Goal: Information Seeking & Learning: Learn about a topic

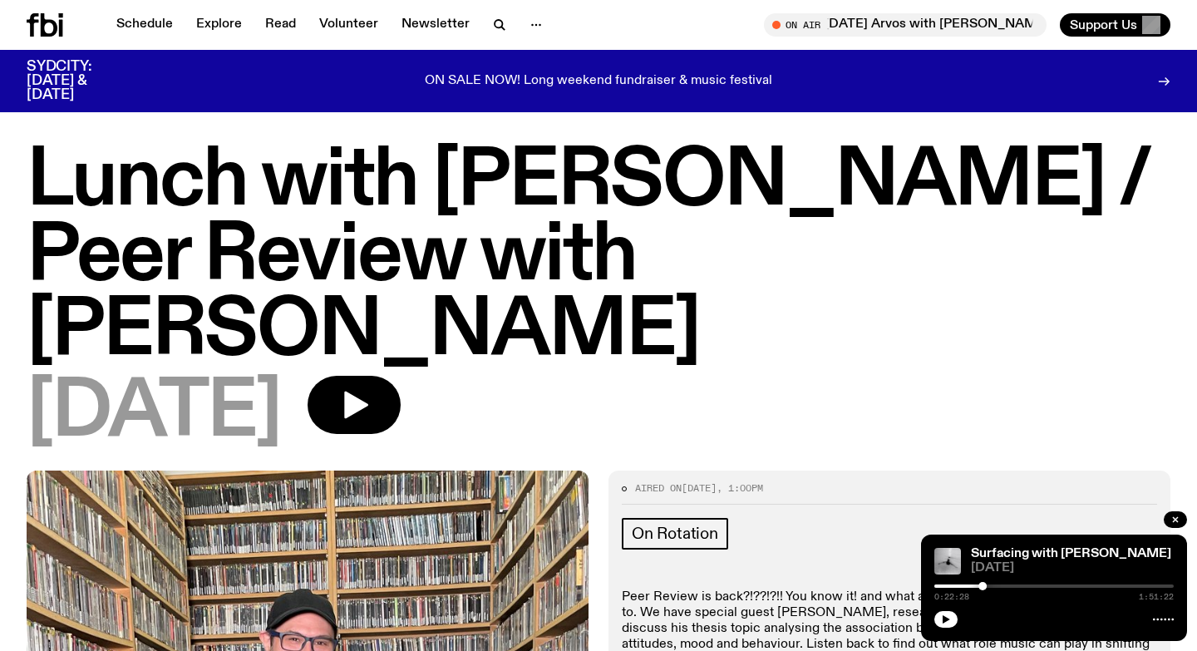
scroll to position [1077, 0]
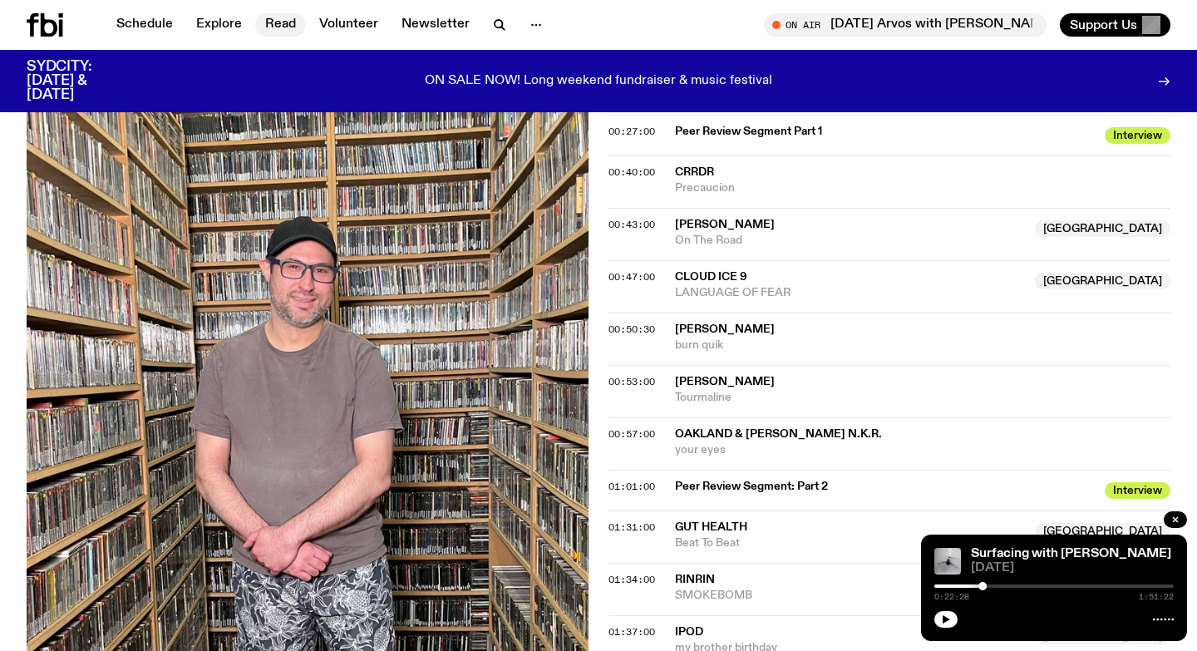
click at [295, 27] on link "Read" at bounding box center [280, 24] width 51 height 23
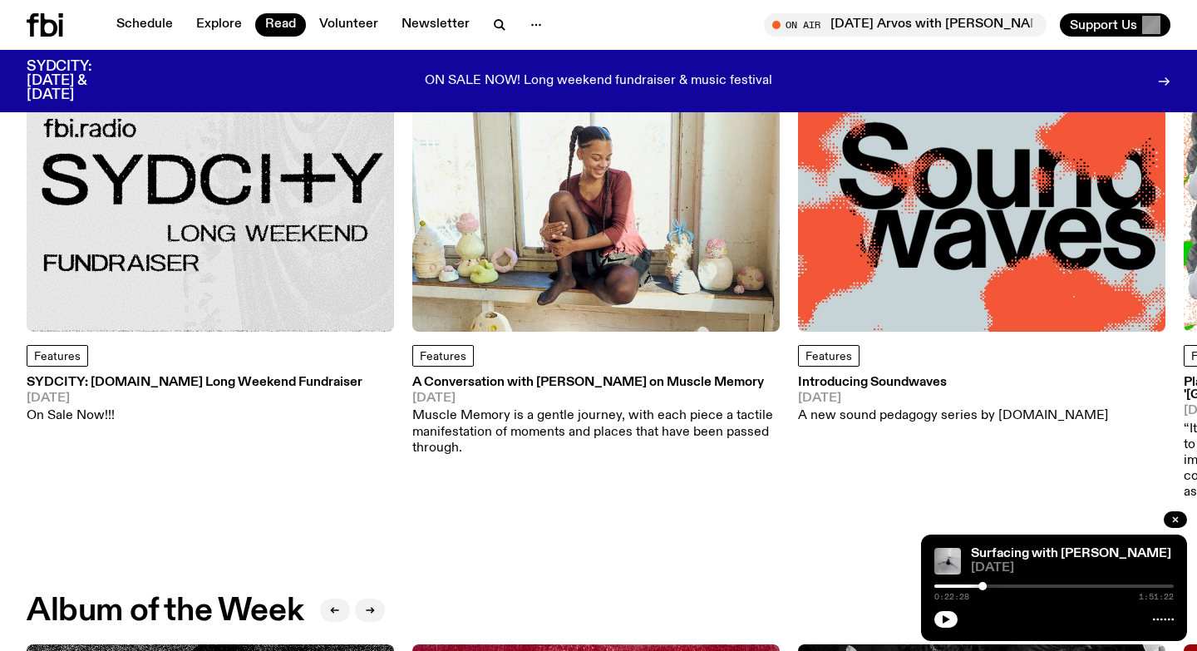
scroll to position [543, 0]
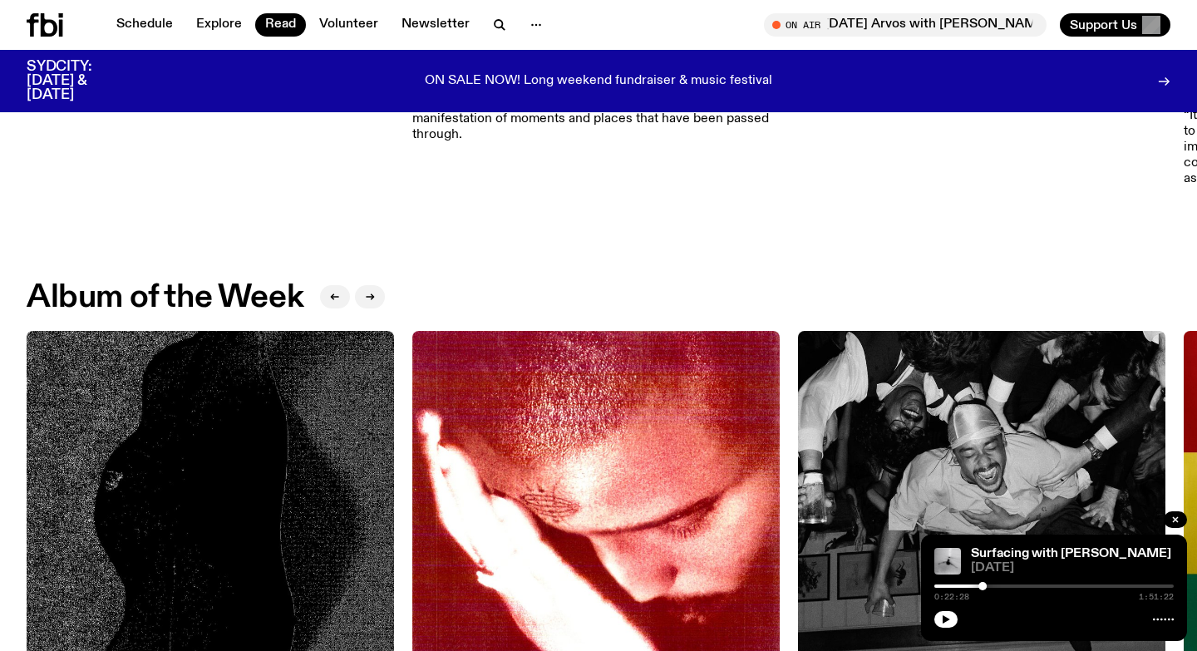
click at [239, 466] on img at bounding box center [210, 514] width 367 height 367
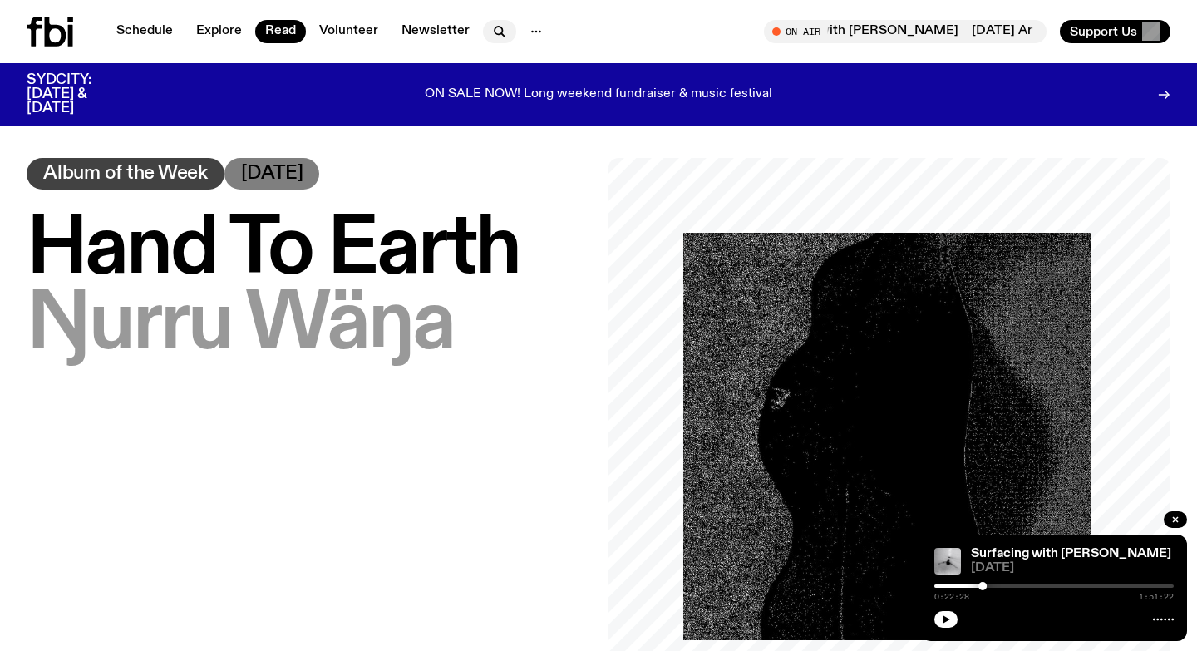
click at [489, 31] on icon "button" at bounding box center [499, 32] width 20 height 20
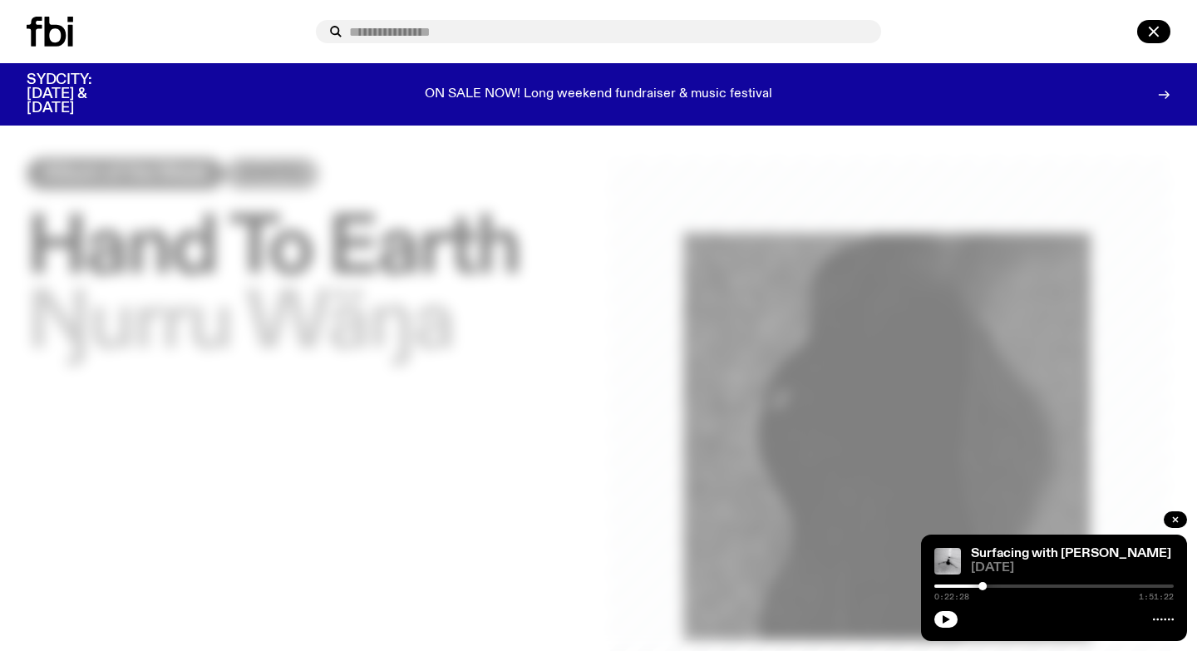
type input "**********"
type input "*****"
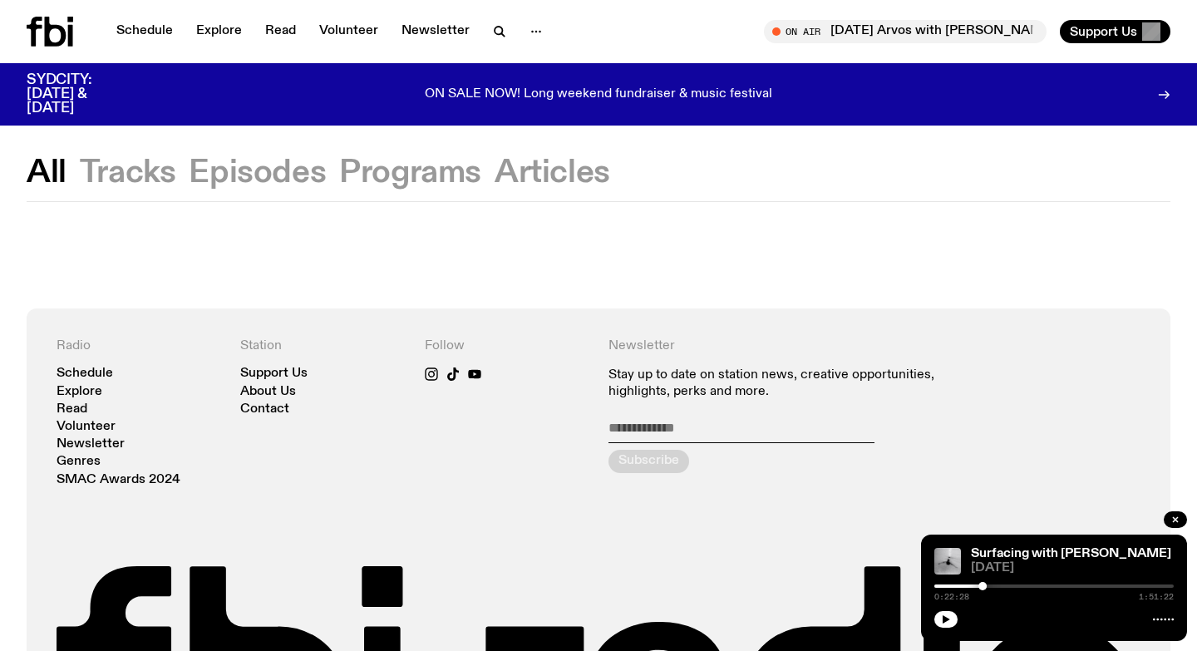
click at [460, 177] on button "Programs" at bounding box center [410, 173] width 142 height 30
click at [494, 31] on icon "button" at bounding box center [497, 30] width 7 height 7
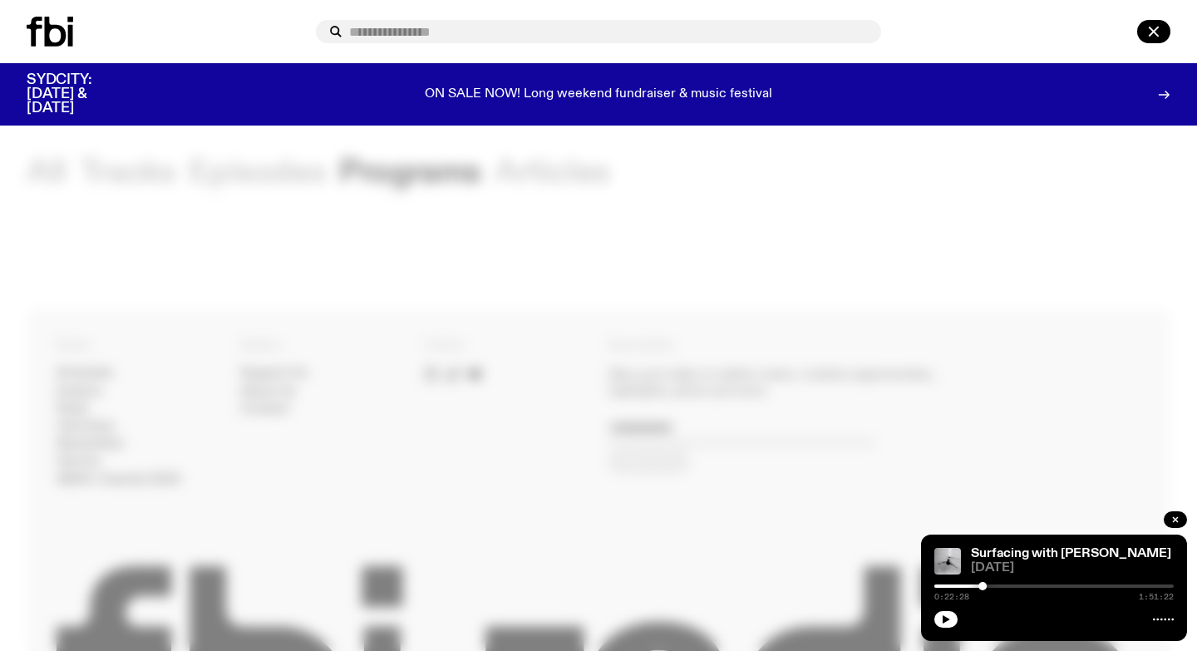
type input "**********"
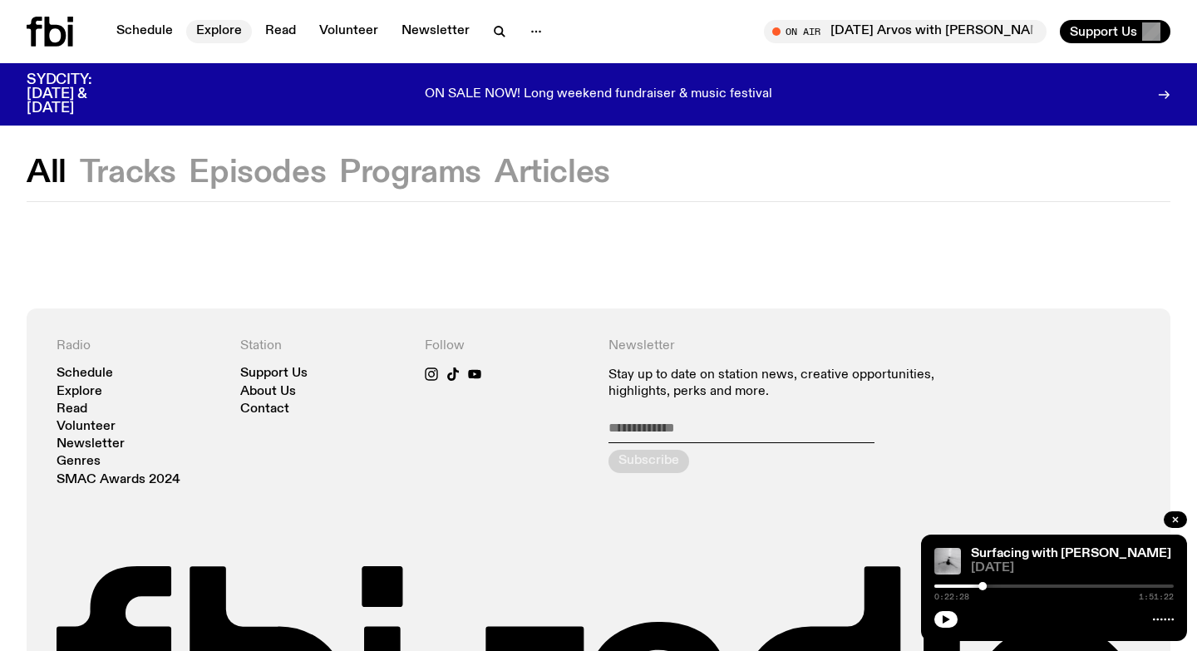
click at [218, 33] on link "Explore" at bounding box center [219, 31] width 66 height 23
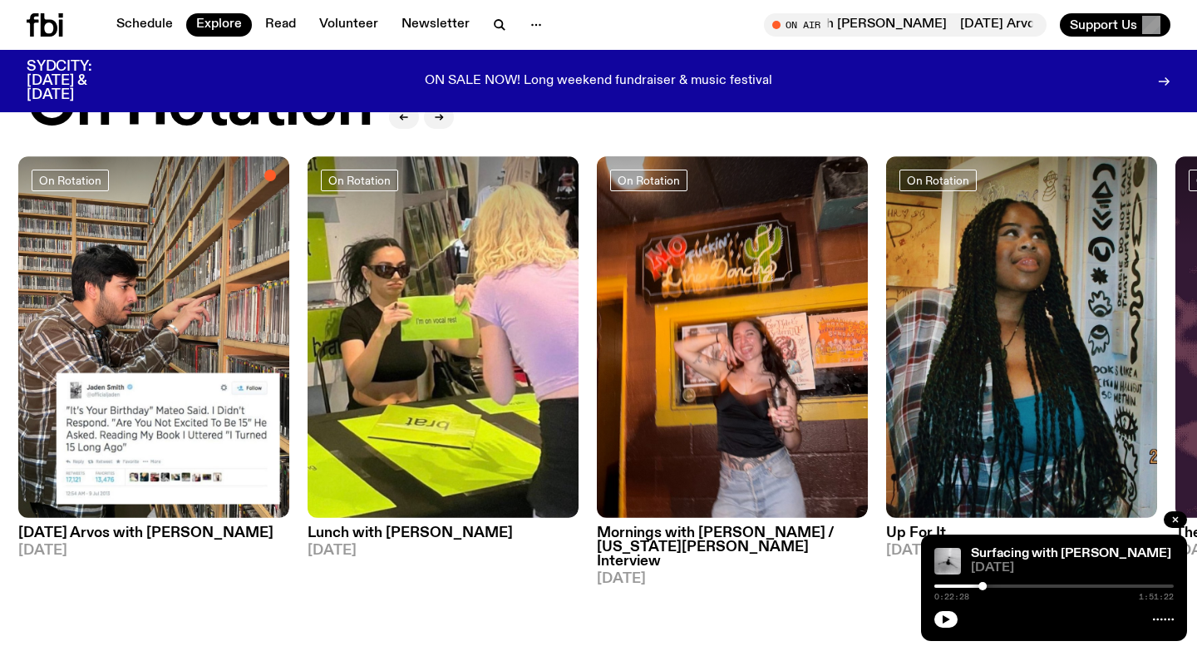
scroll to position [662, 0]
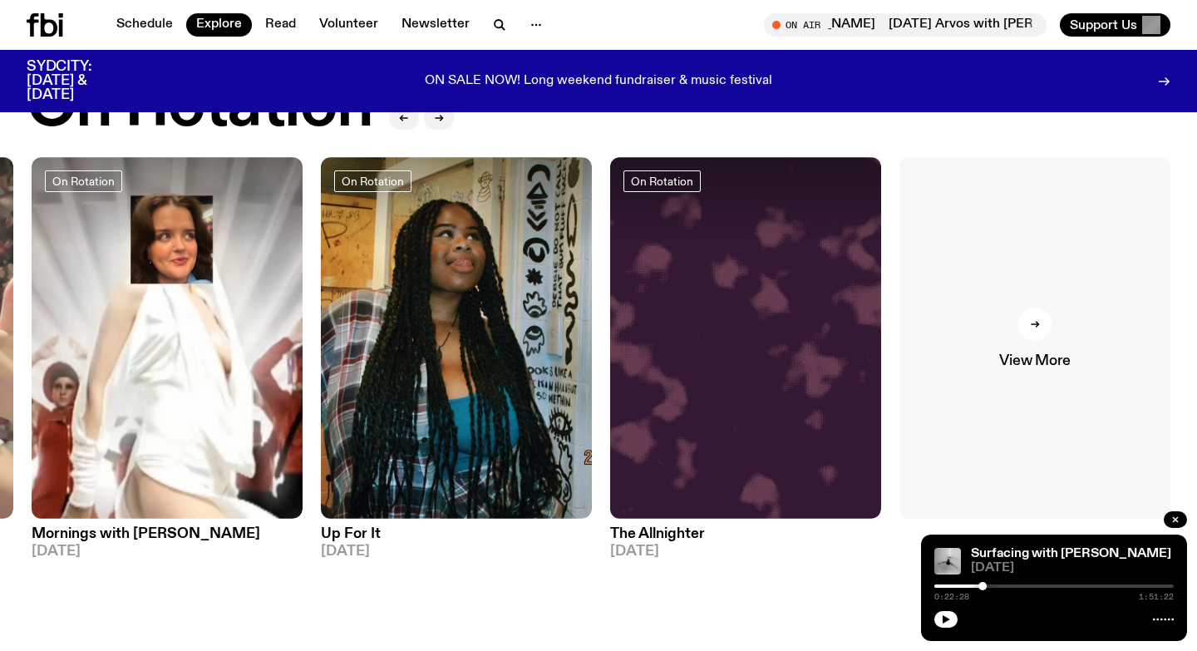
click at [1091, 302] on link "View More" at bounding box center [1034, 337] width 271 height 361
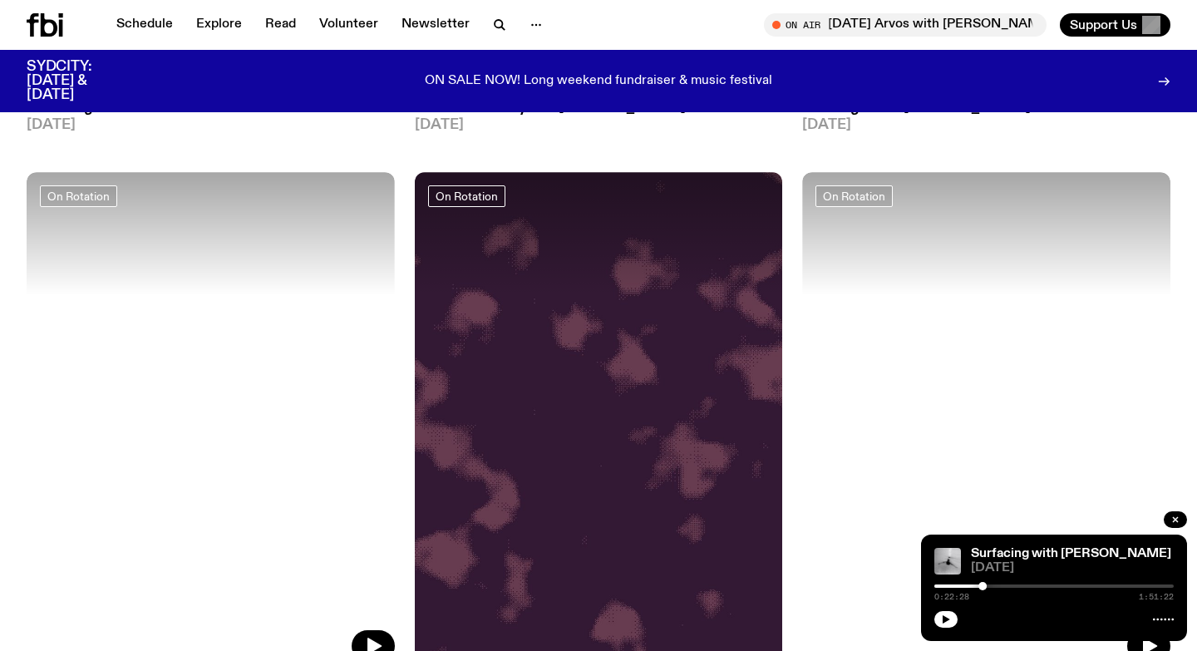
scroll to position [4336, 0]
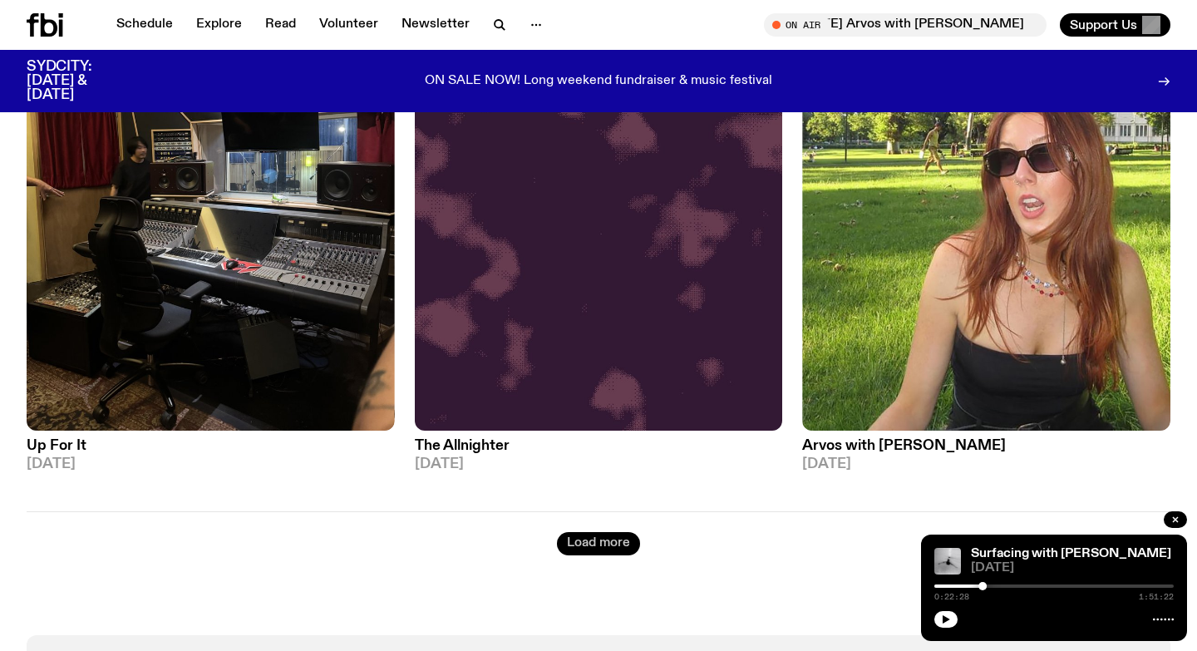
click at [593, 532] on button "Load more" at bounding box center [598, 543] width 83 height 23
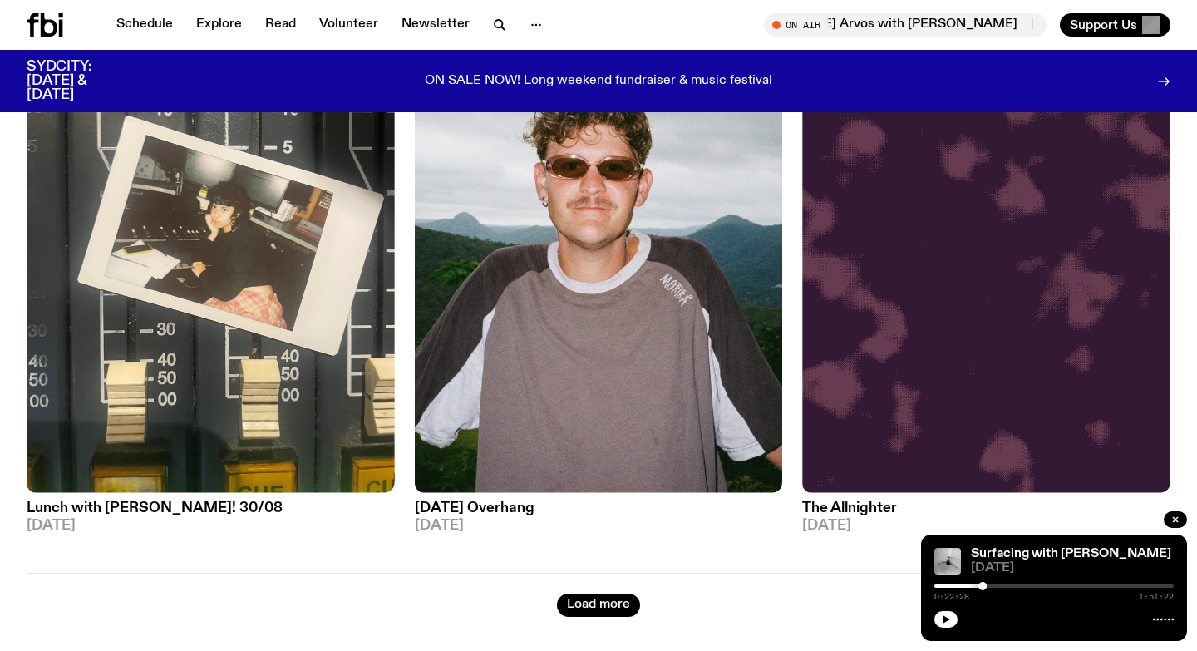
scroll to position [9242, 0]
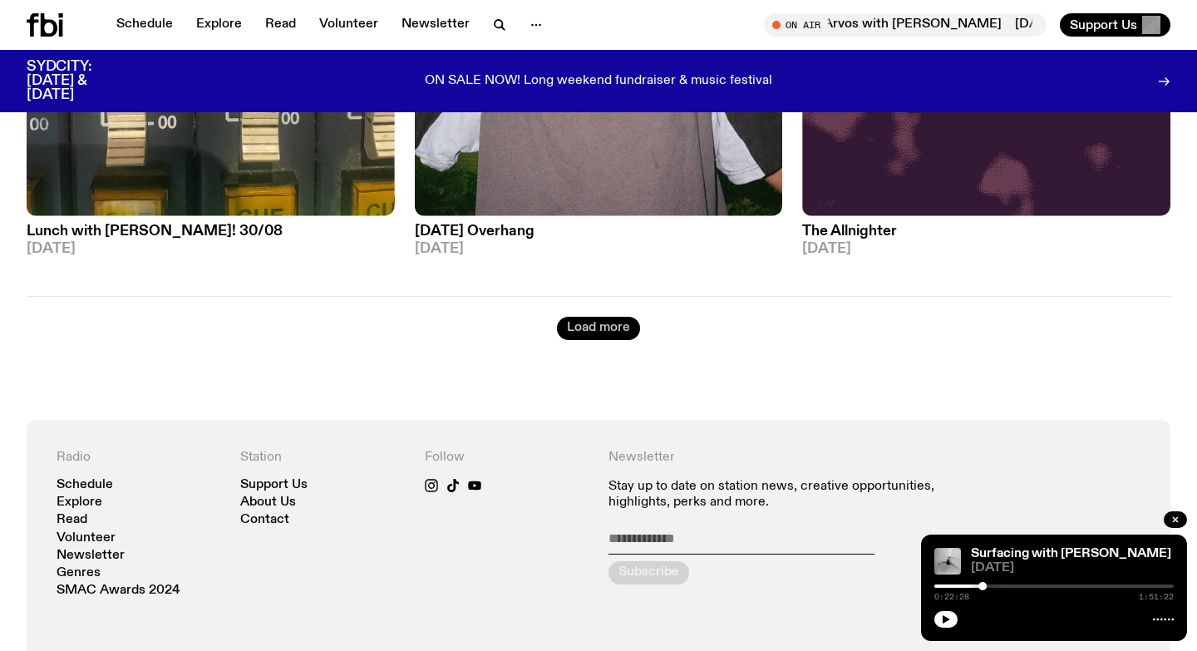
click at [625, 317] on button "Load more" at bounding box center [598, 328] width 83 height 23
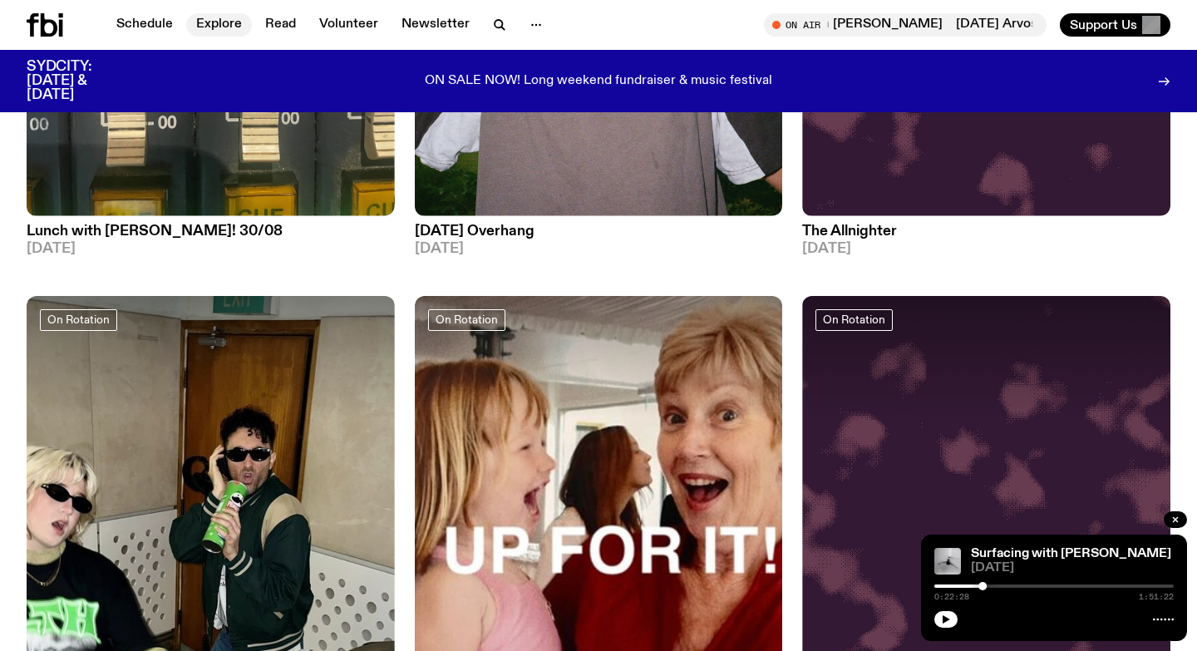
click at [210, 22] on link "Explore" at bounding box center [219, 24] width 66 height 23
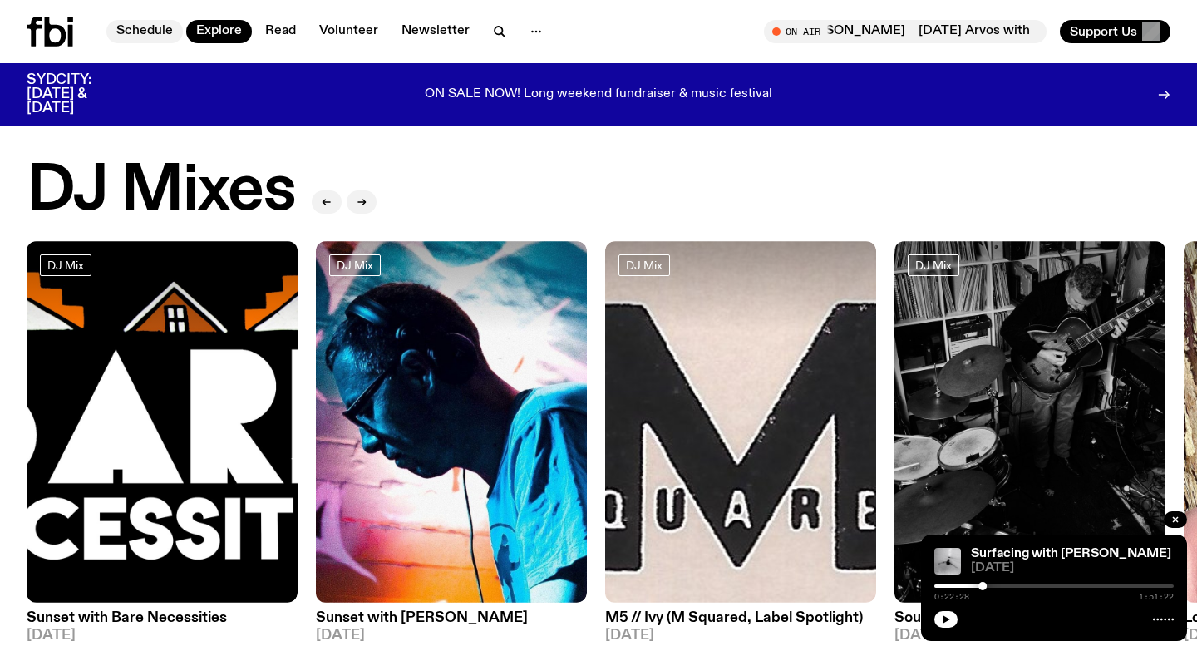
click at [150, 21] on link "Schedule" at bounding box center [144, 31] width 76 height 23
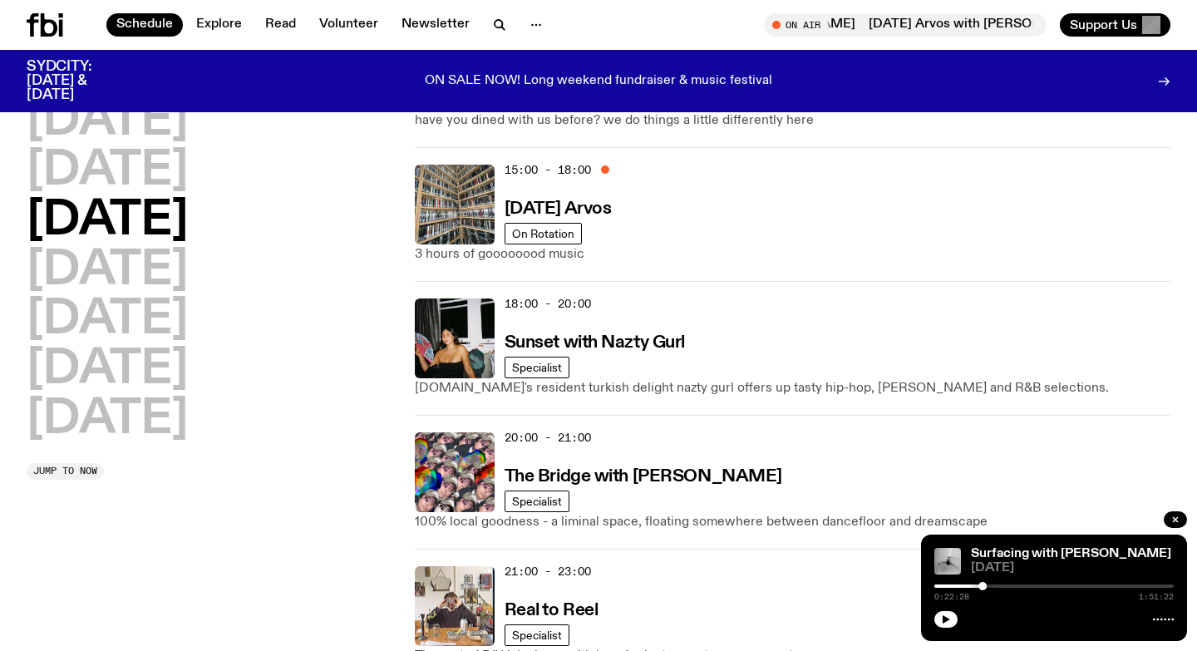
scroll to position [711, 0]
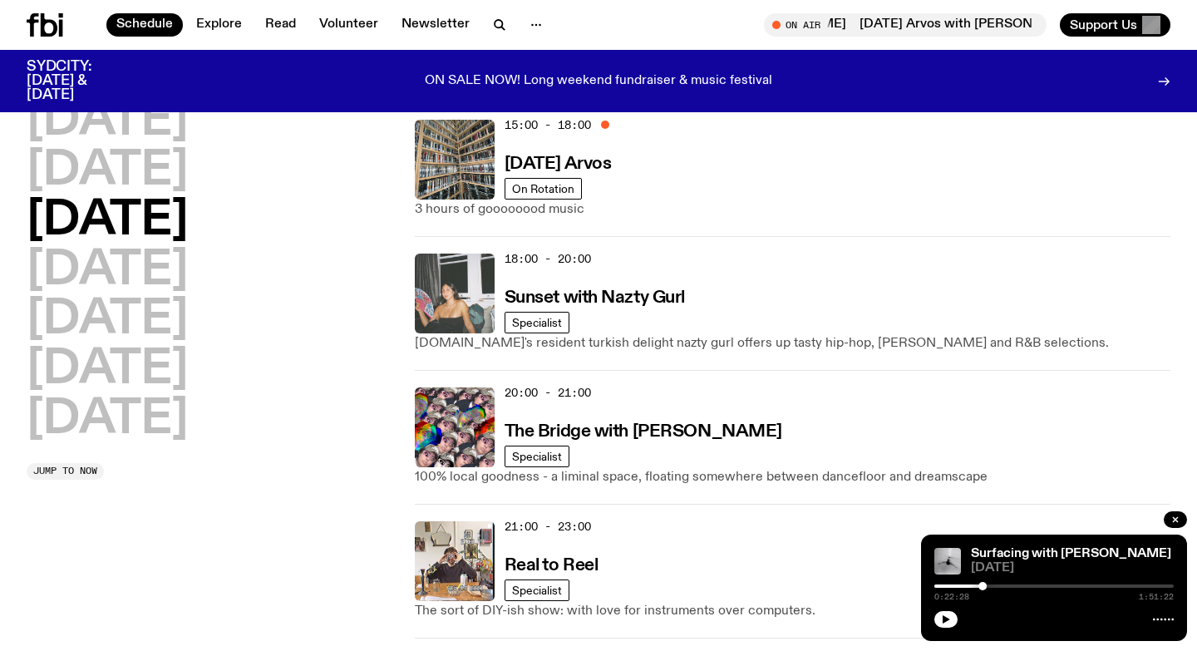
click at [447, 297] on img at bounding box center [455, 293] width 80 height 80
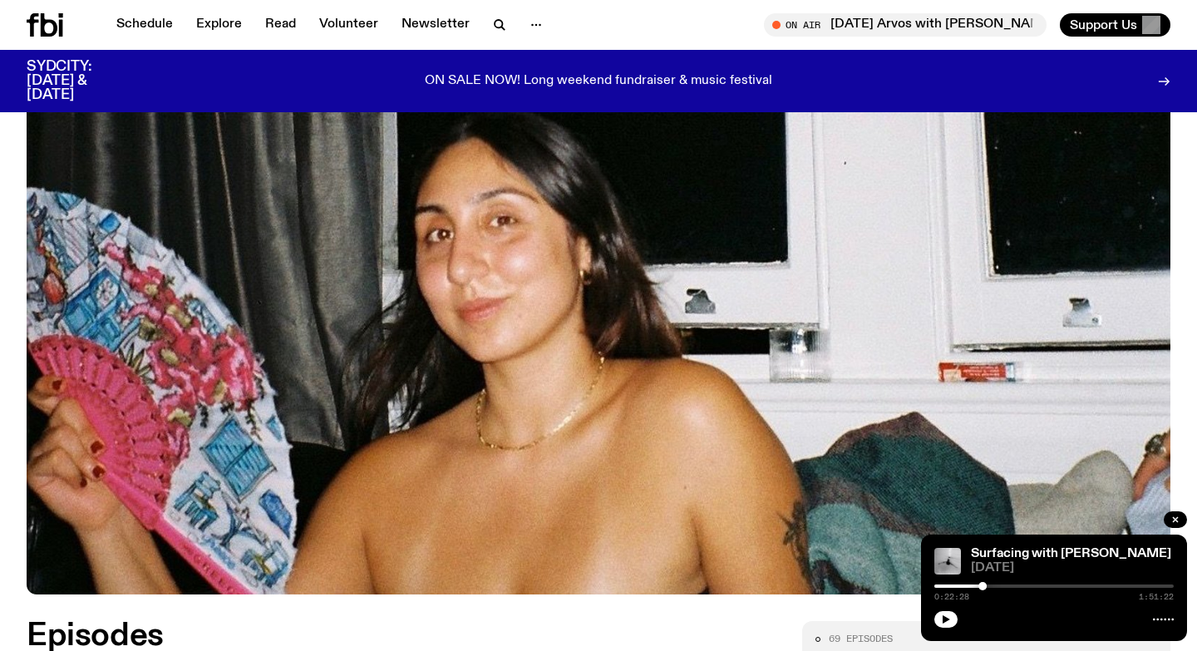
scroll to position [681, 0]
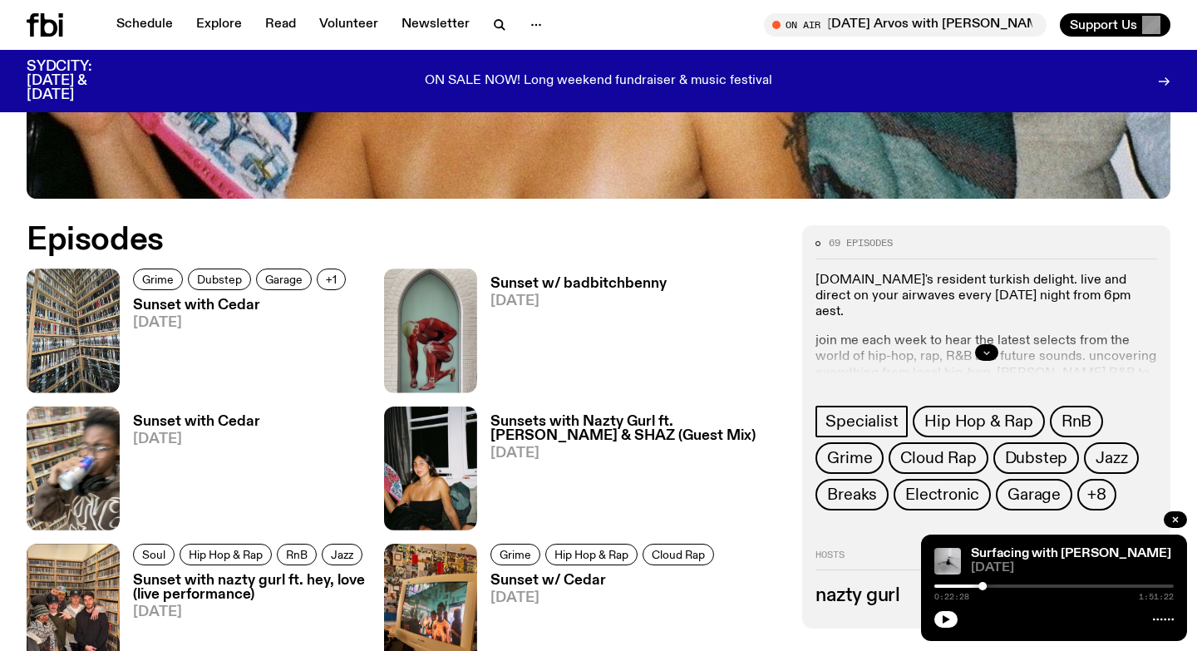
click at [982, 349] on icon "button" at bounding box center [986, 352] width 10 height 10
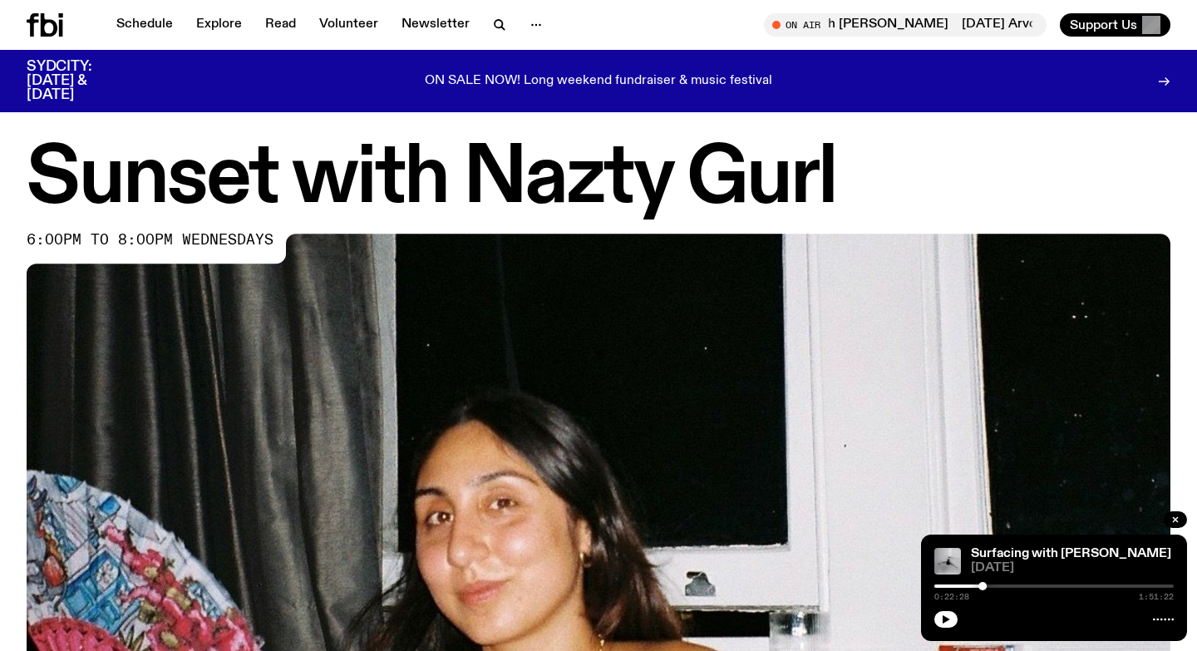
scroll to position [0, 0]
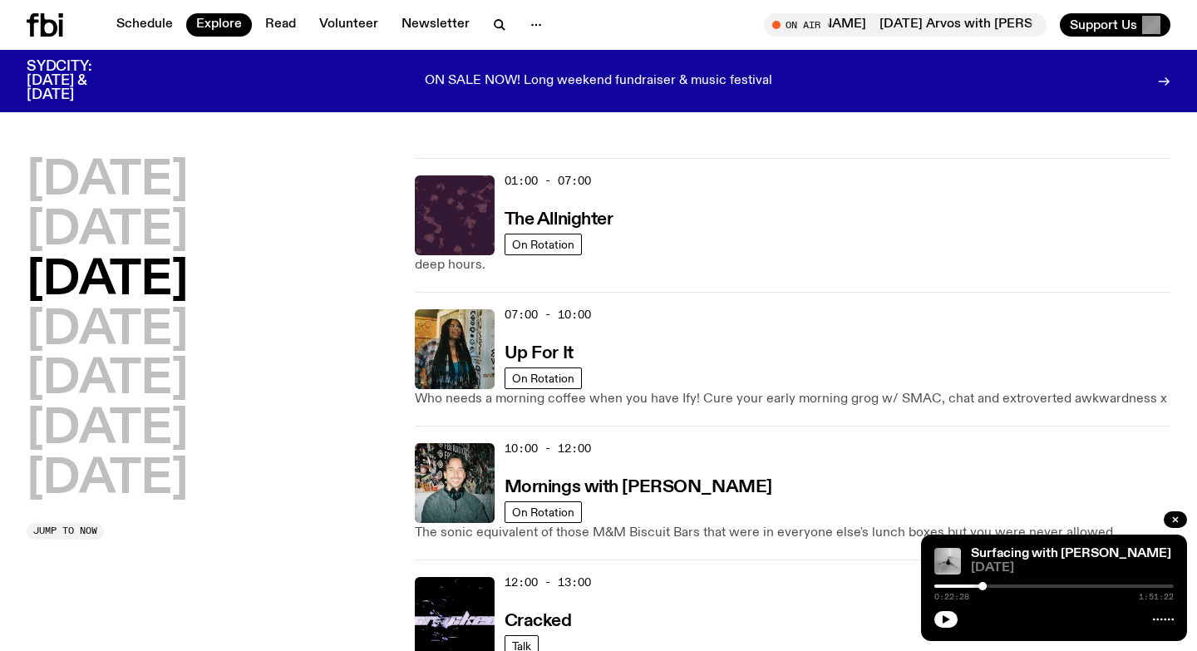
scroll to position [698, 0]
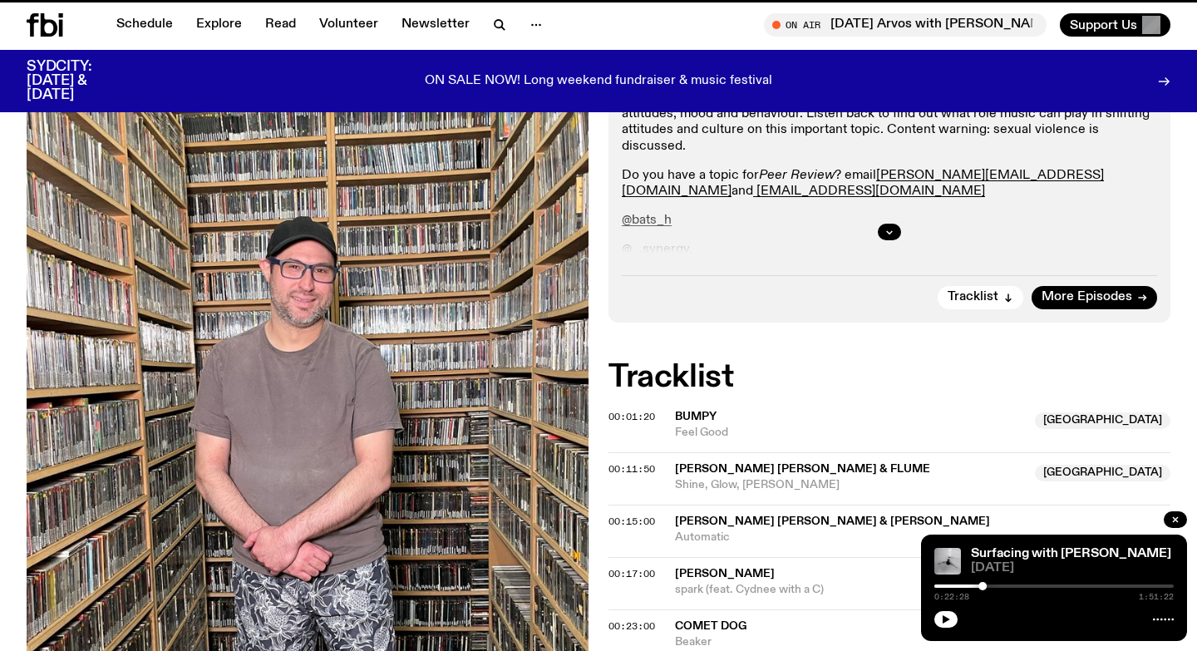
scroll to position [1077, 0]
